Goal: Transaction & Acquisition: Book appointment/travel/reservation

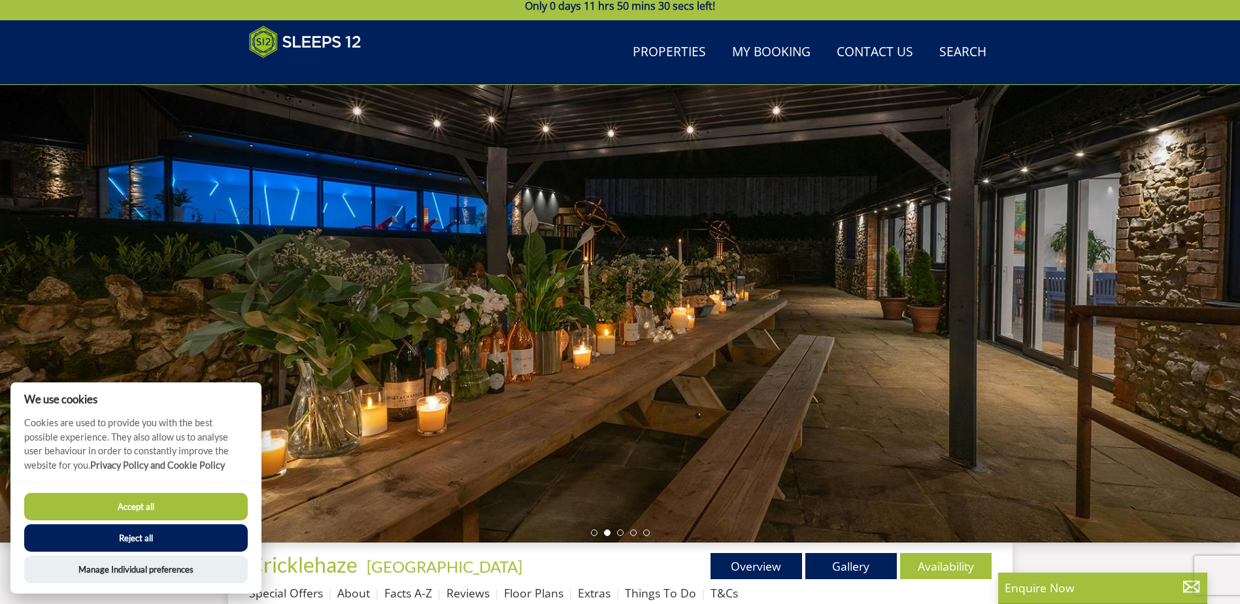
scroll to position [13, 0]
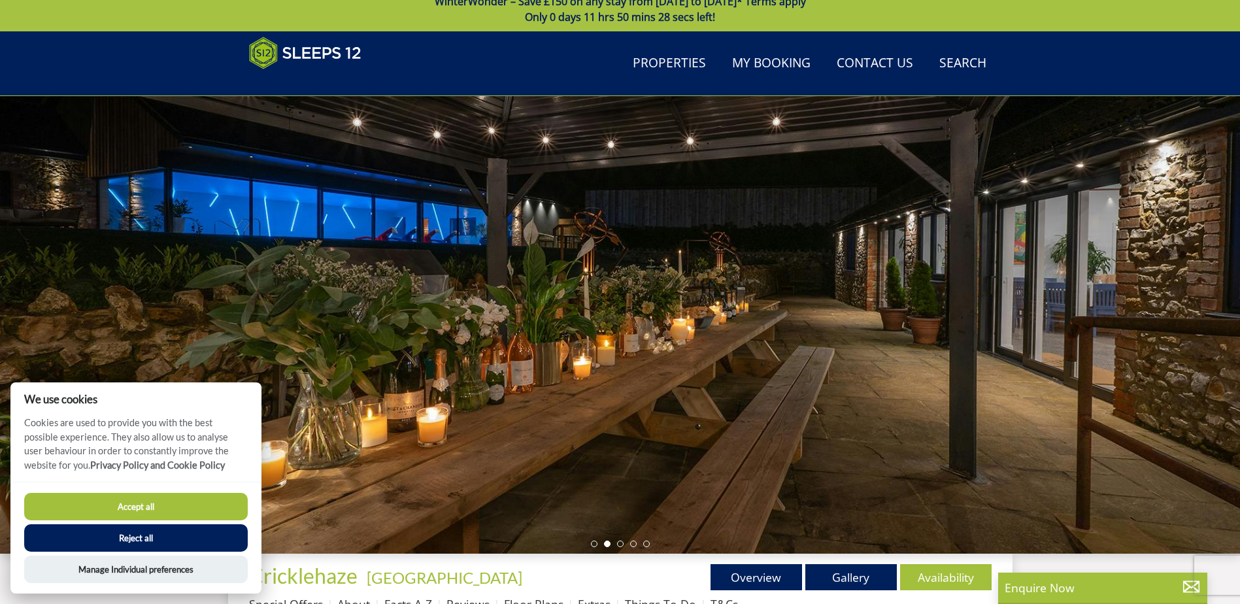
click at [1195, 298] on div at bounding box center [620, 325] width 1240 height 458
click at [622, 544] on li at bounding box center [620, 544] width 7 height 7
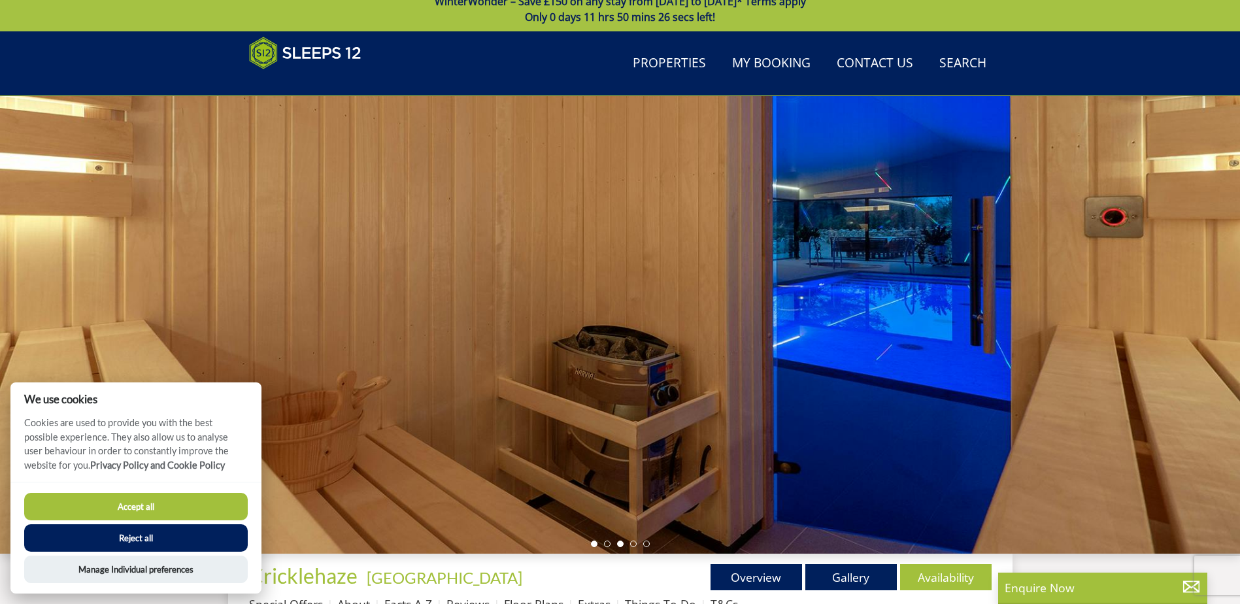
click at [593, 544] on li at bounding box center [594, 544] width 7 height 7
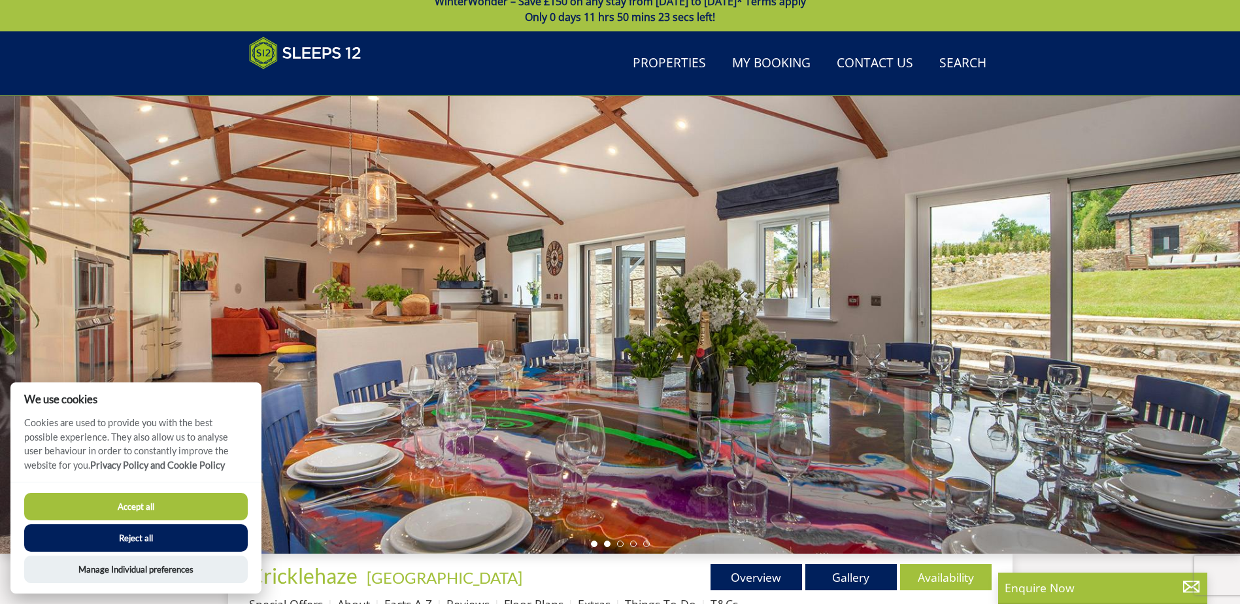
click at [607, 546] on li at bounding box center [607, 544] width 7 height 7
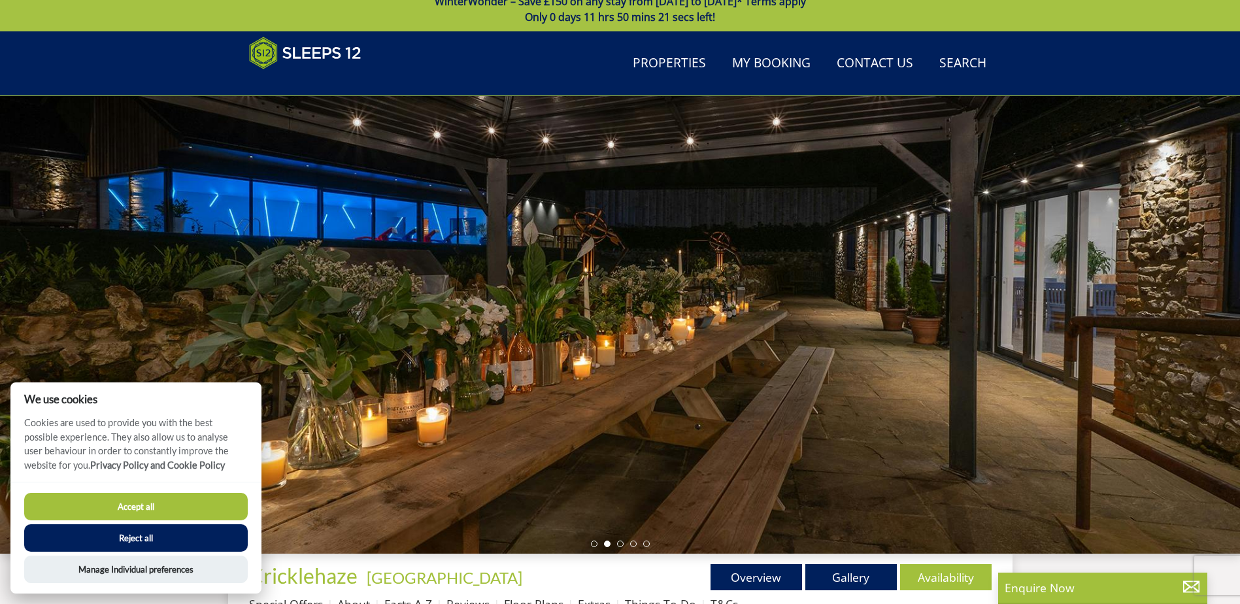
click at [626, 545] on ul at bounding box center [620, 544] width 59 height 7
click at [621, 543] on li at bounding box center [620, 544] width 7 height 7
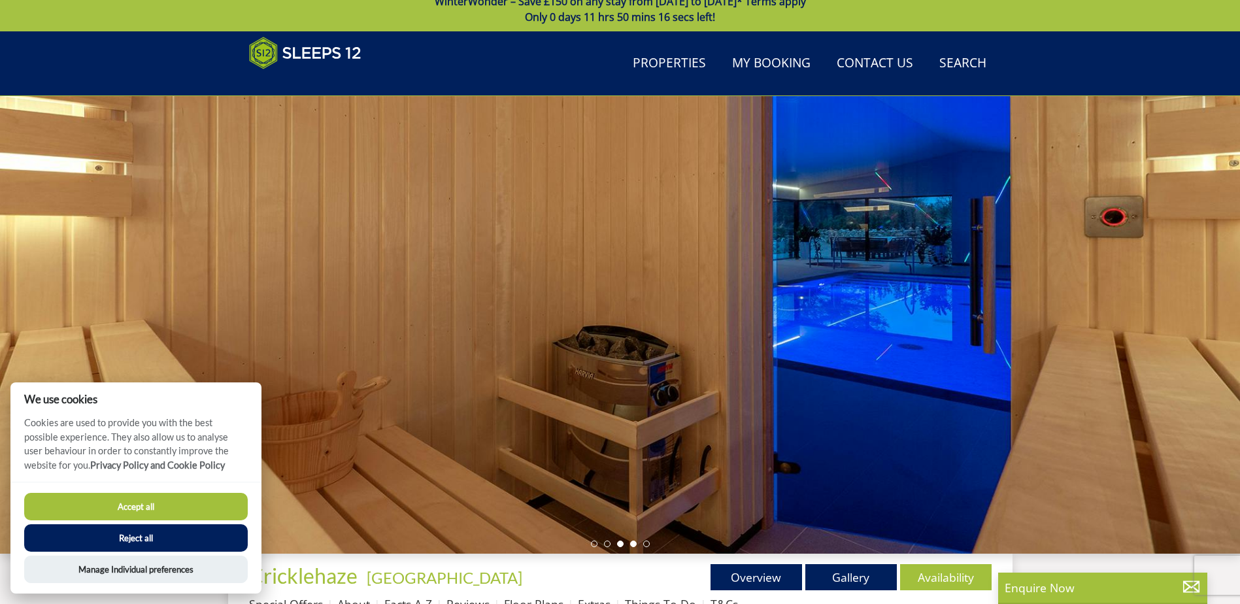
click at [634, 542] on li at bounding box center [633, 544] width 7 height 7
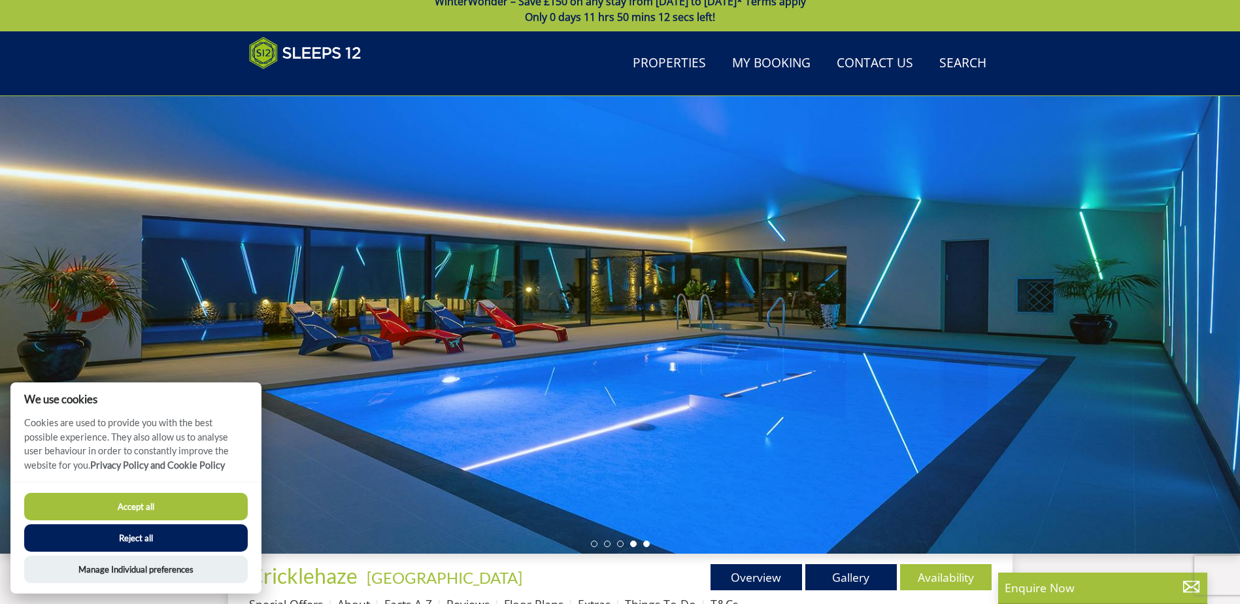
click at [643, 542] on li at bounding box center [646, 544] width 7 height 7
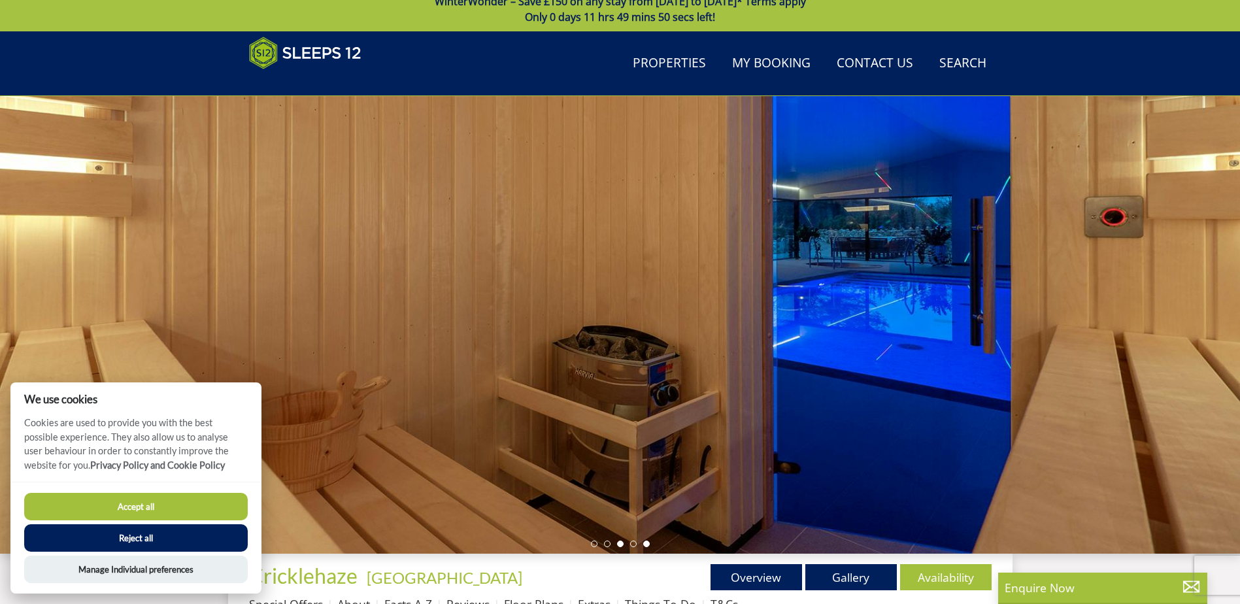
click at [647, 542] on li at bounding box center [646, 544] width 7 height 7
